Goal: Task Accomplishment & Management: Manage account settings

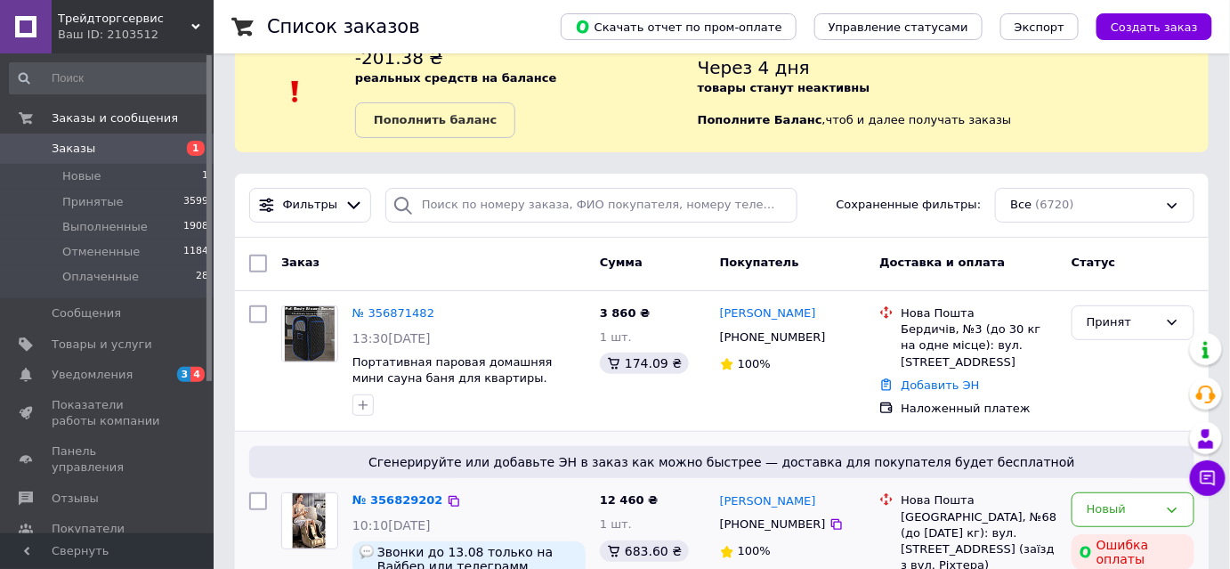
scroll to position [161, 0]
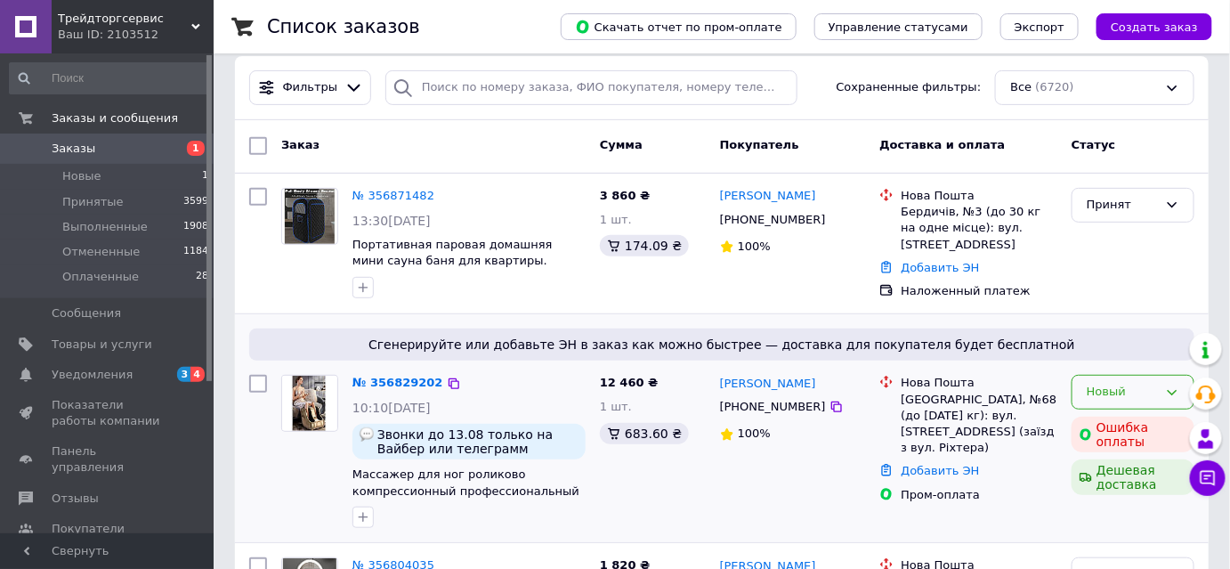
click at [1125, 401] on div "Новый" at bounding box center [1133, 392] width 123 height 35
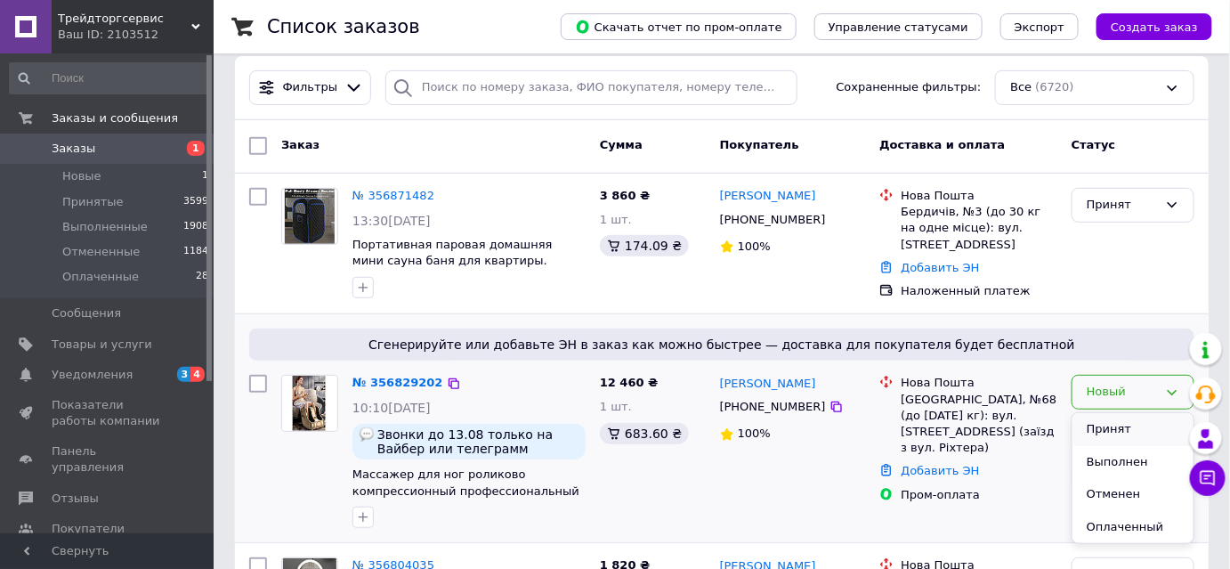
click at [1118, 438] on li "Принят" at bounding box center [1133, 429] width 121 height 33
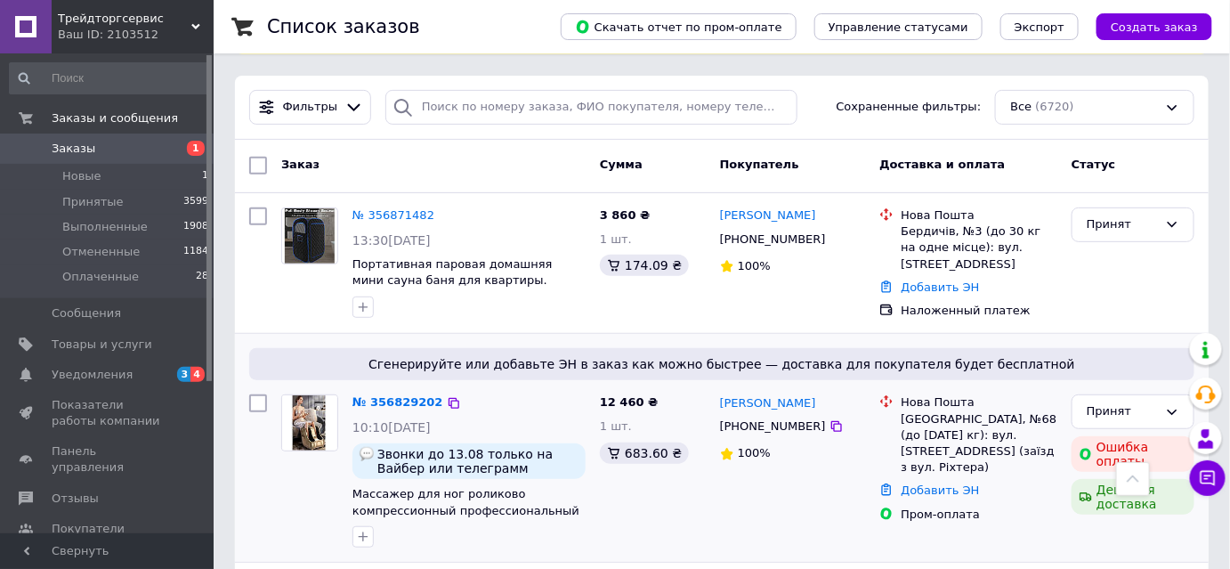
scroll to position [0, 0]
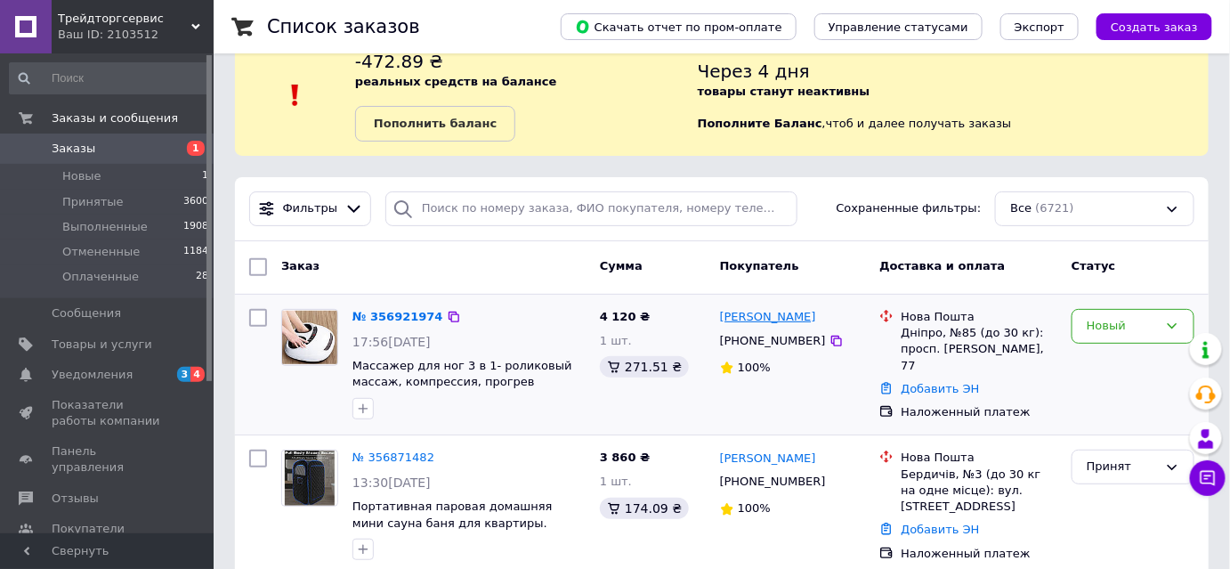
scroll to position [80, 0]
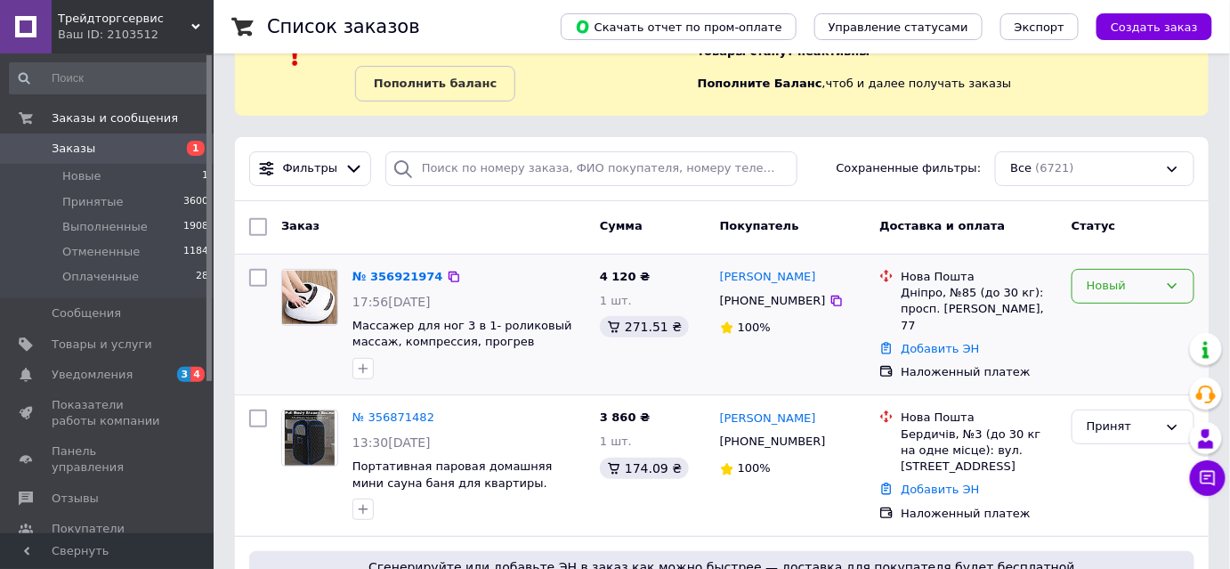
click at [1092, 296] on div "Новый" at bounding box center [1133, 286] width 123 height 35
click at [1095, 320] on li "Принят" at bounding box center [1133, 323] width 121 height 33
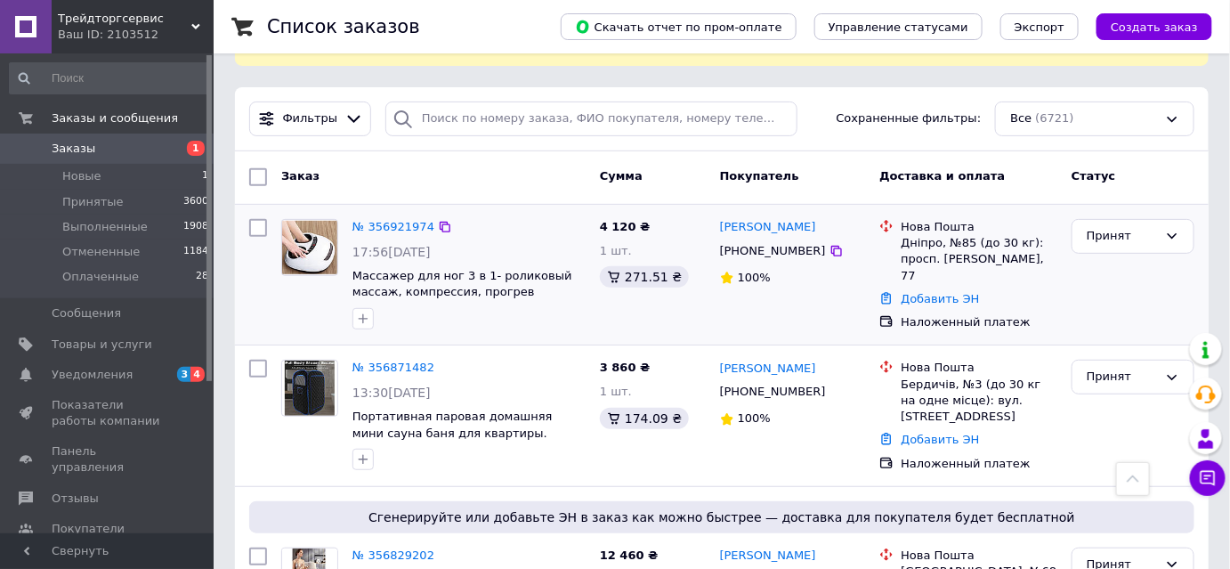
scroll to position [0, 0]
